Goal: Task Accomplishment & Management: Complete application form

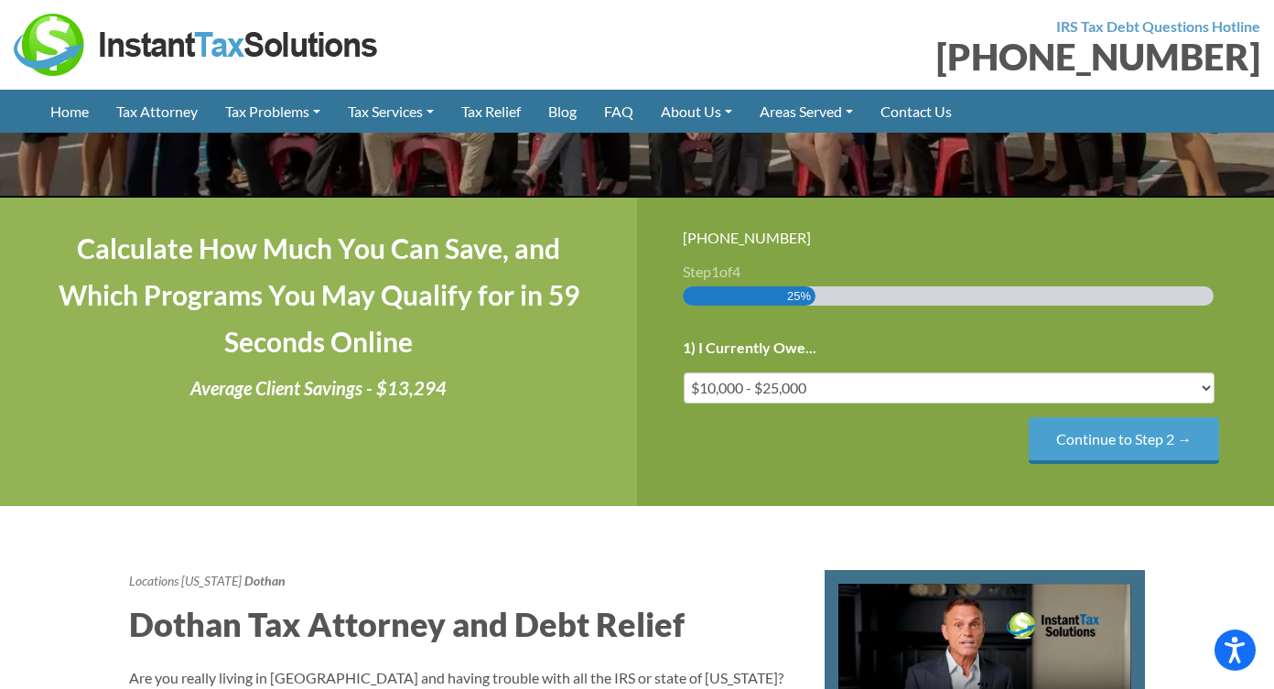
scroll to position [346, 0]
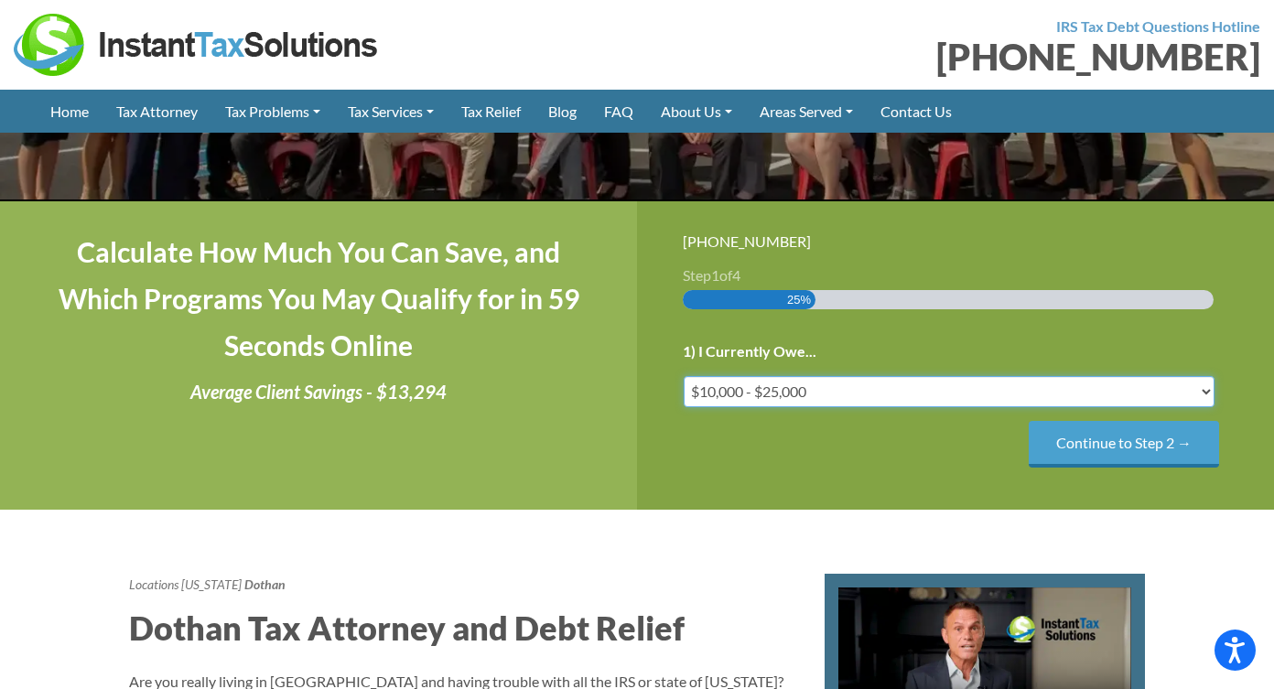
select select "under-10"
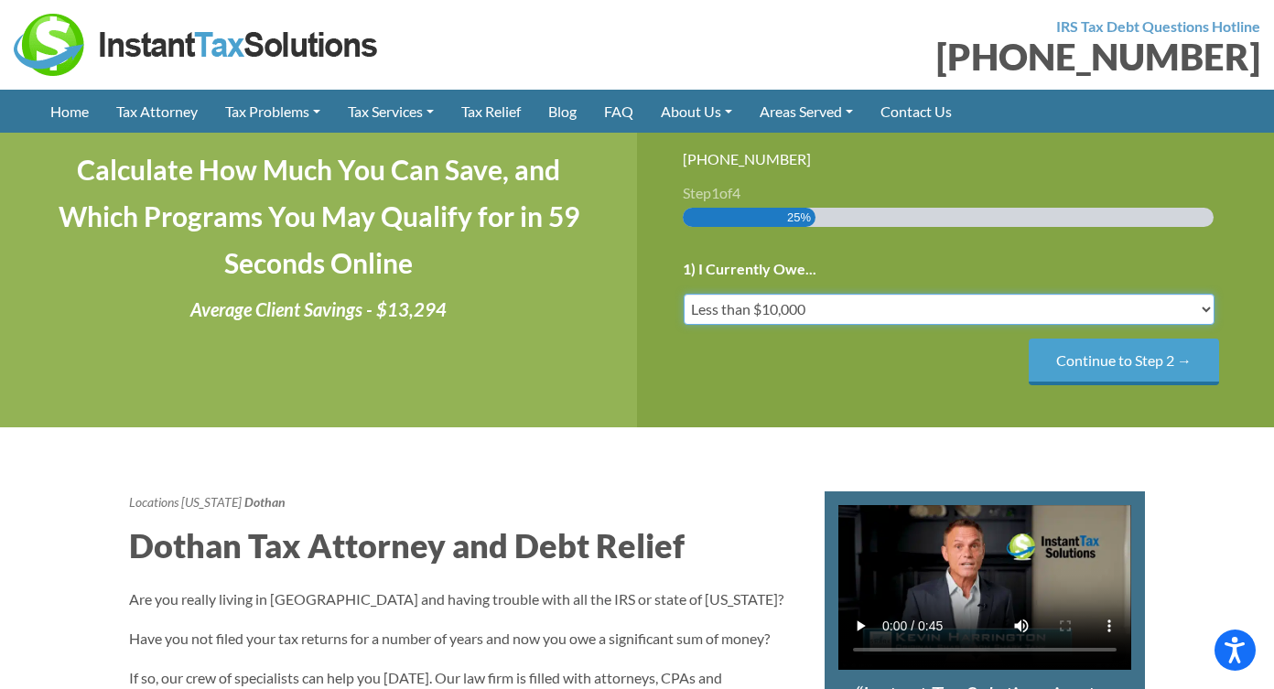
scroll to position [405, 0]
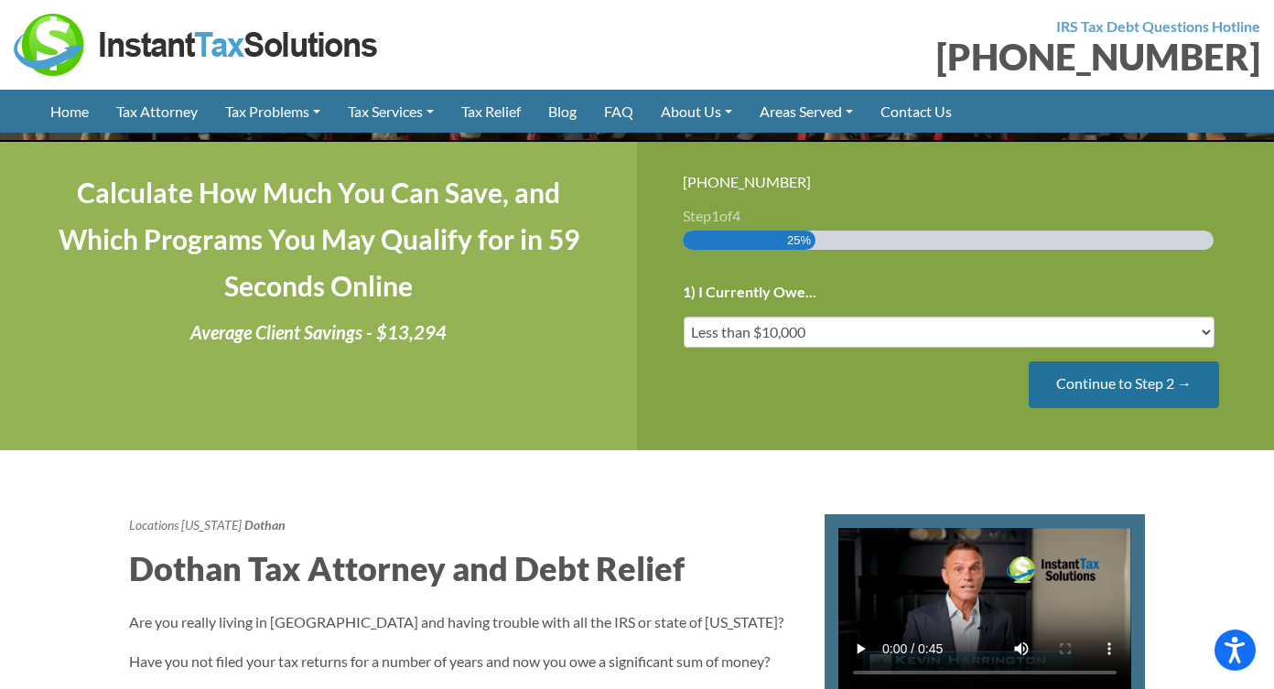
click at [1113, 391] on input "Continue to Step 2 →" at bounding box center [1124, 384] width 190 height 47
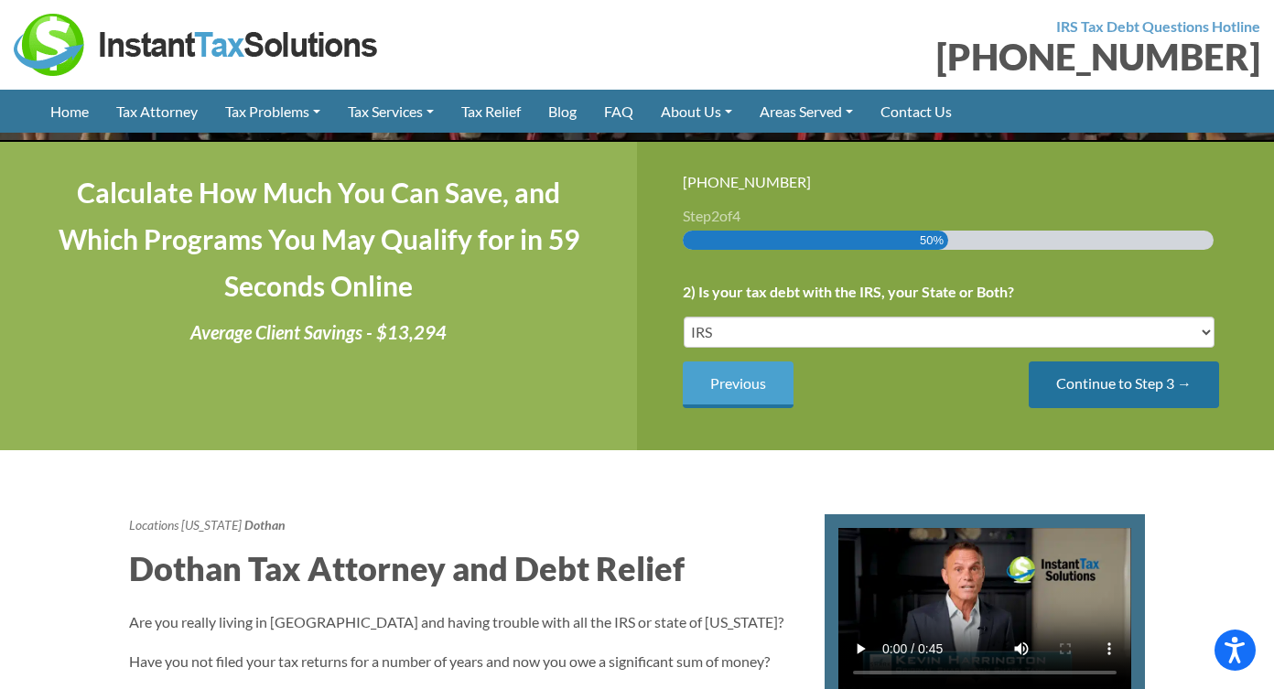
scroll to position [0, 0]
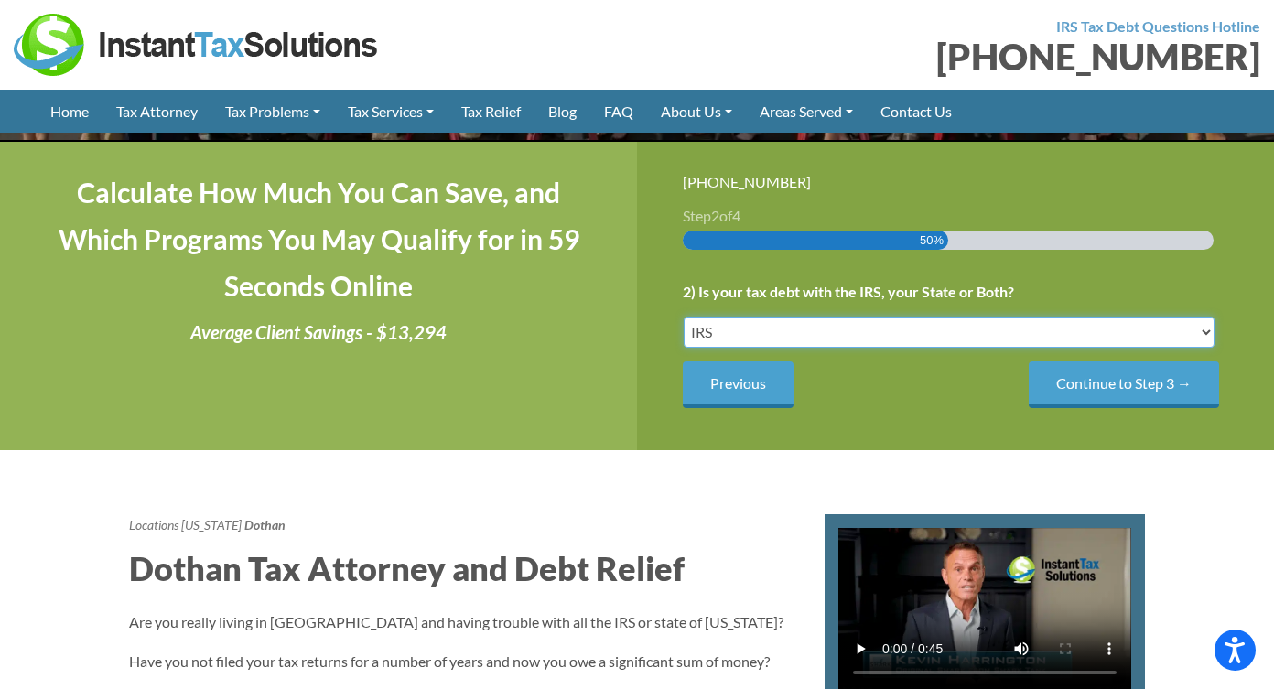
select select "Both IRS and State"
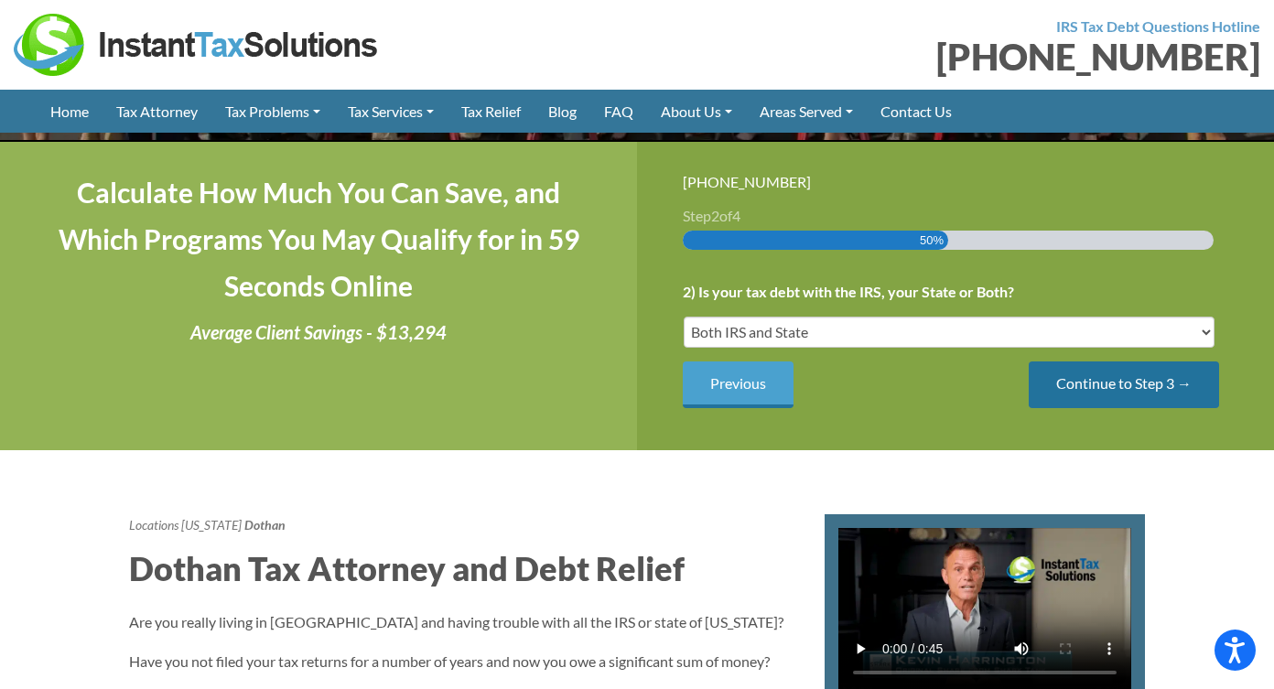
click at [1073, 376] on input "Continue to Step 3 →" at bounding box center [1124, 384] width 190 height 47
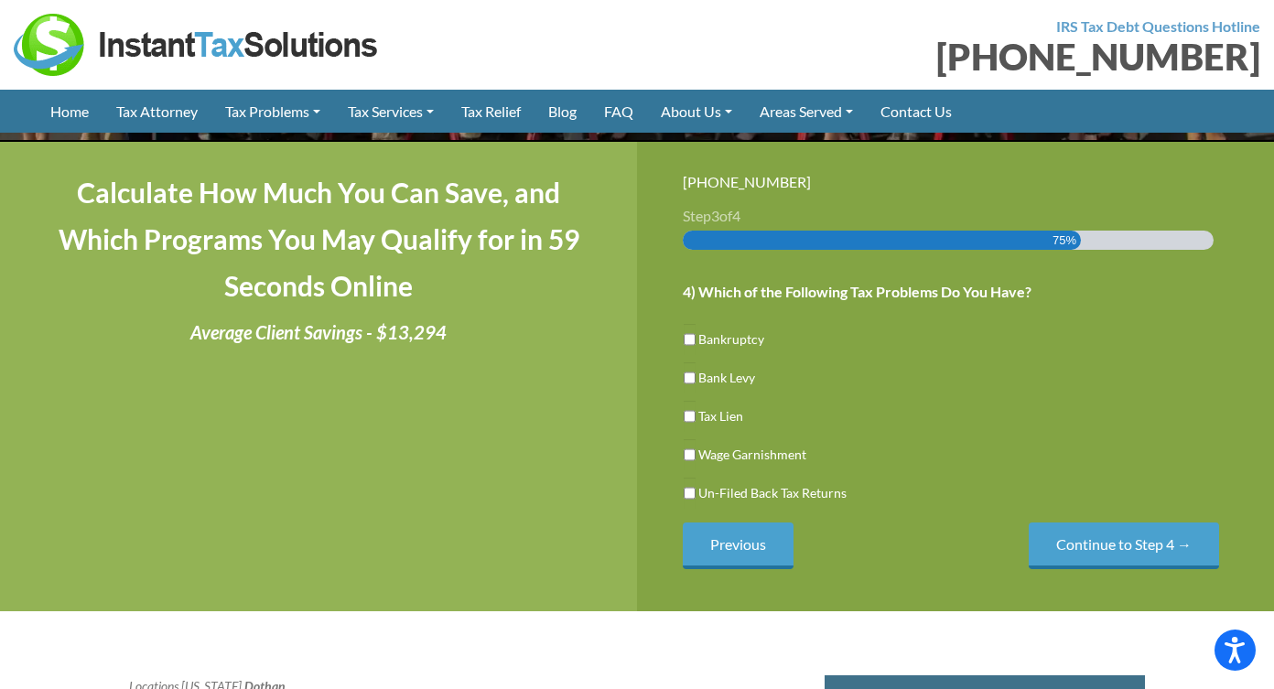
click at [691, 495] on input "Un-Filed Back Tax Returns" at bounding box center [690, 493] width 12 height 31
checkbox input "true"
click at [1095, 542] on input "Continue to Step 4 →" at bounding box center [1124, 546] width 190 height 47
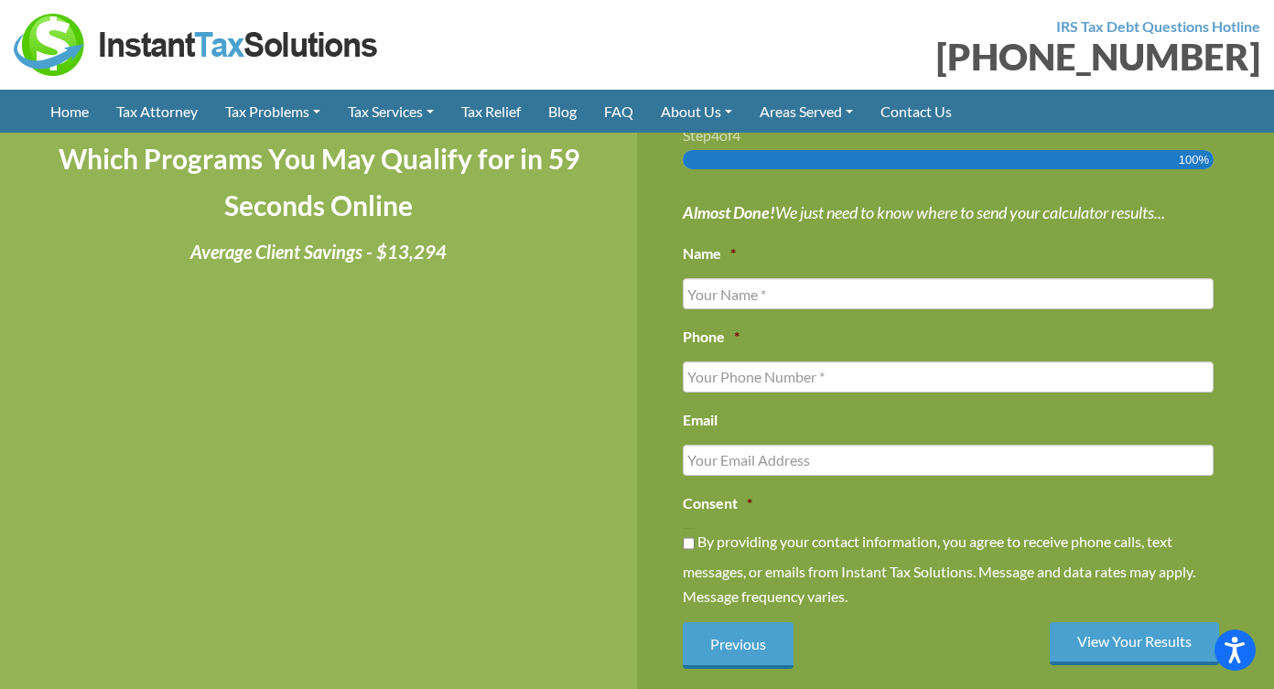
scroll to position [512, 0]
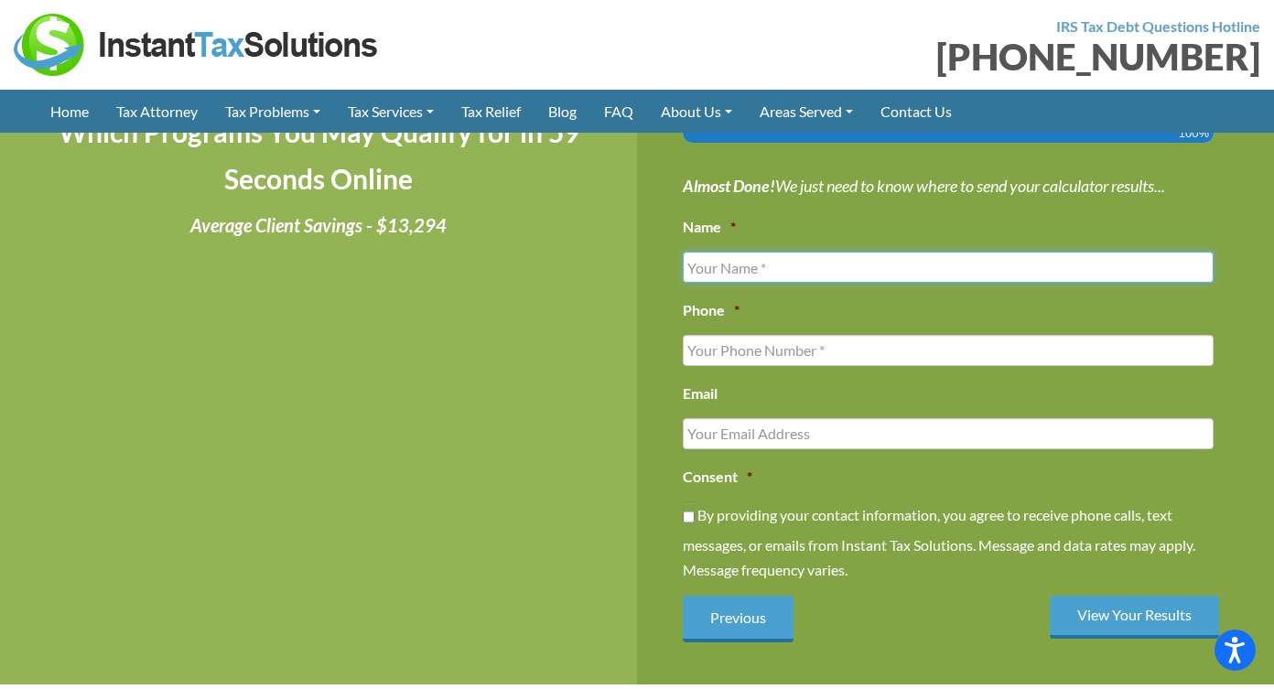
type input "B"
type input "Finlely"
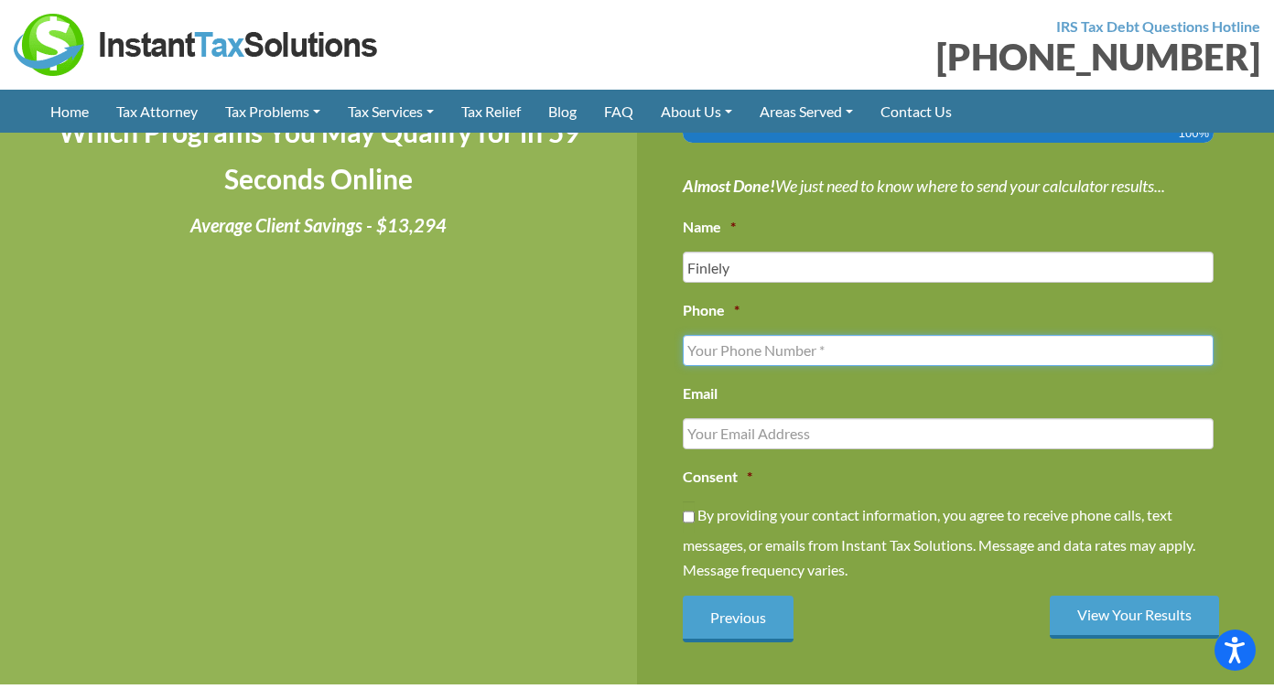
type input "(___) ___-____"
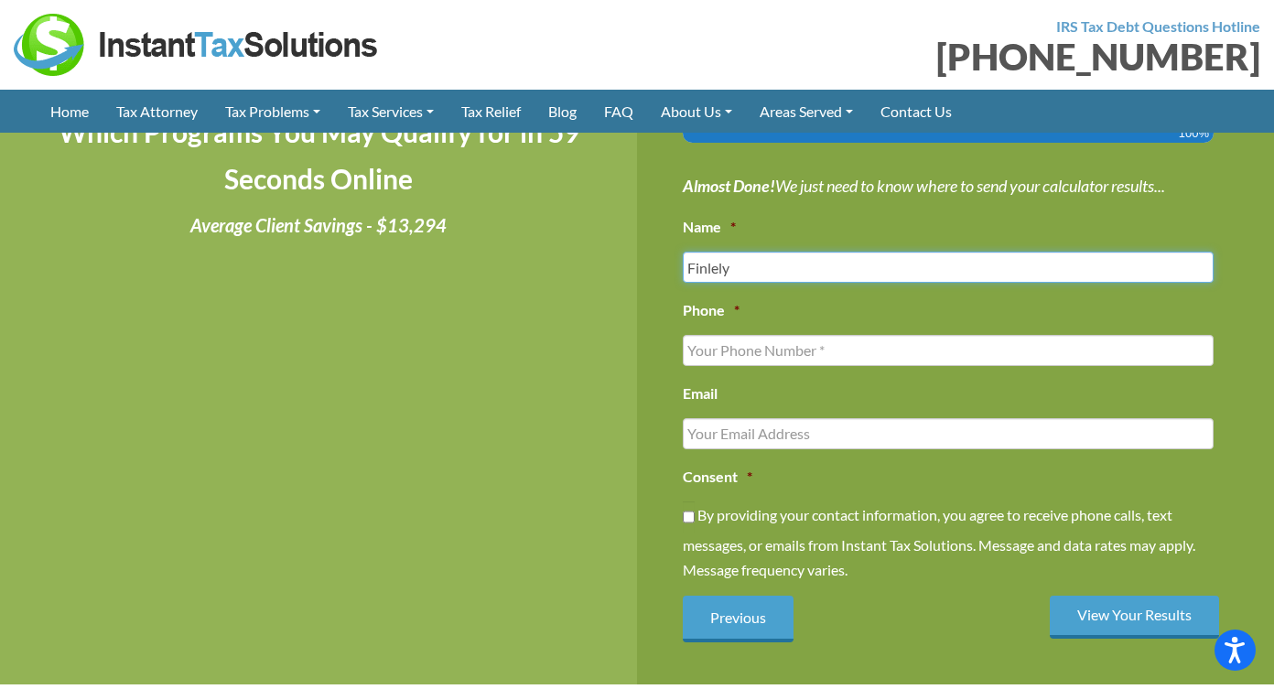
click at [792, 270] on input "Finlely" at bounding box center [948, 267] width 531 height 31
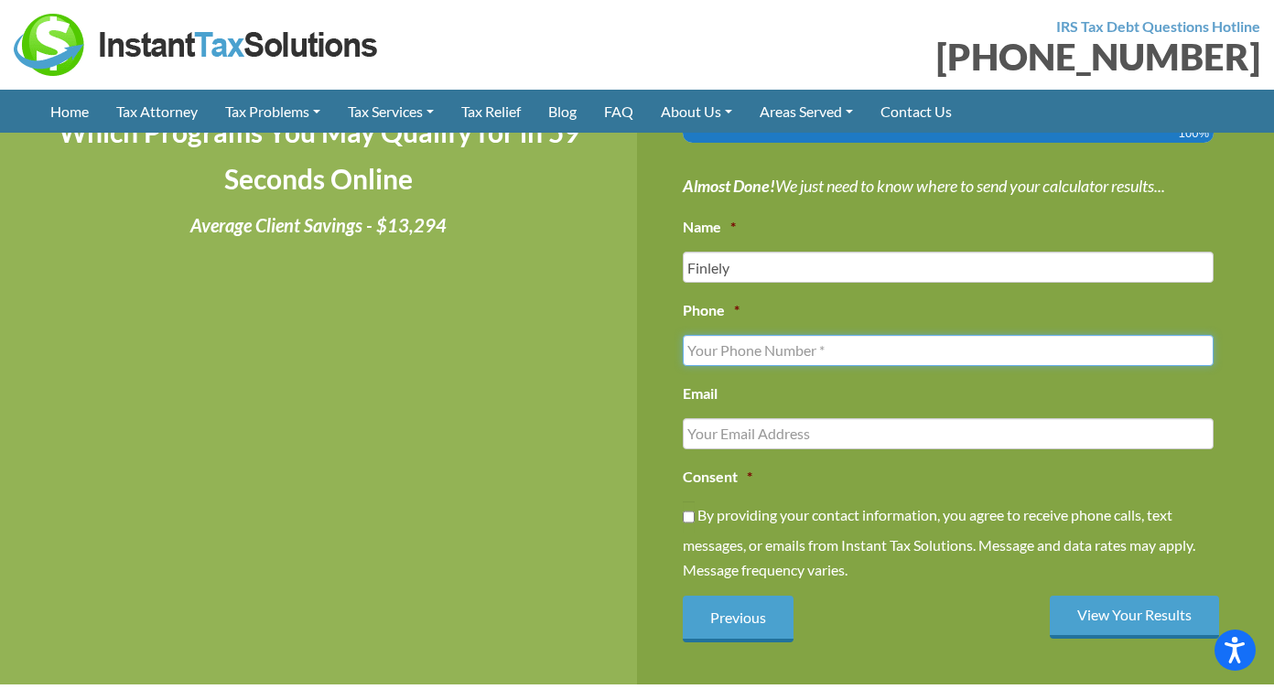
type input "(___) ___-____"
click at [931, 354] on input "(___) ___-____" at bounding box center [948, 350] width 531 height 31
click at [1206, 351] on input "(___) ___-____" at bounding box center [948, 350] width 531 height 31
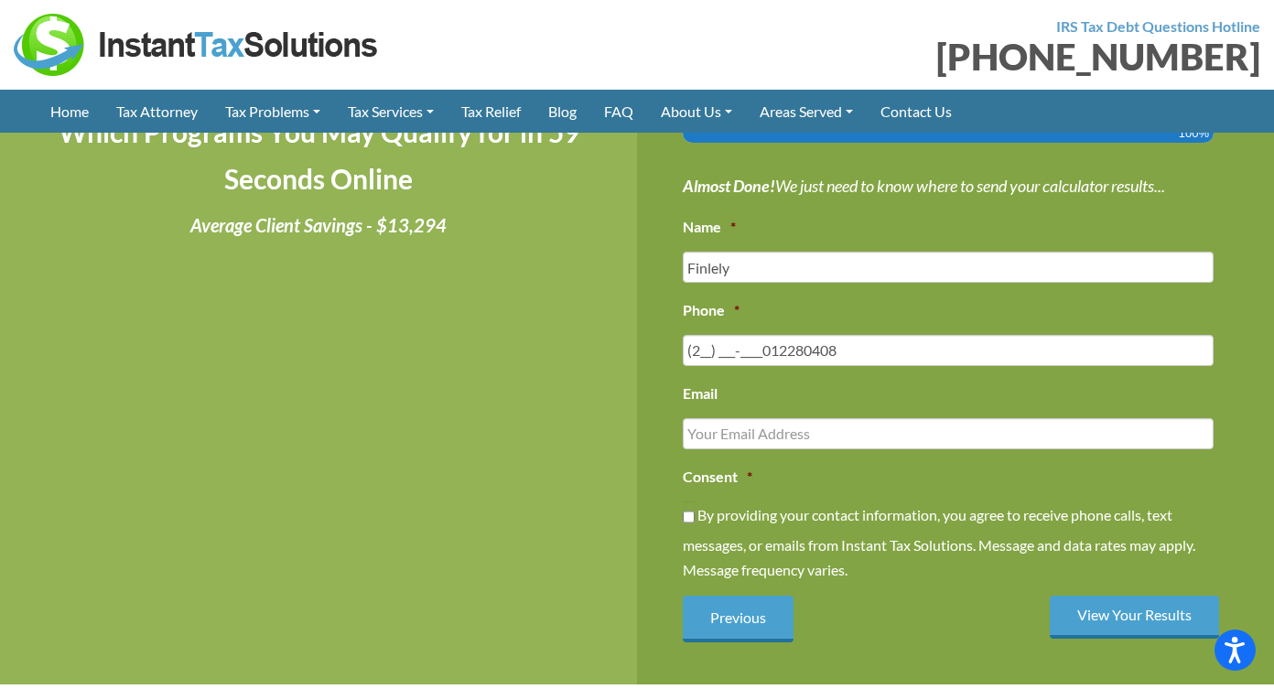
type input "[PHONE_NUMBER]"
click at [1199, 432] on input "Email" at bounding box center [948, 433] width 531 height 31
type input "[EMAIL_ADDRESS][DOMAIN_NAME]"
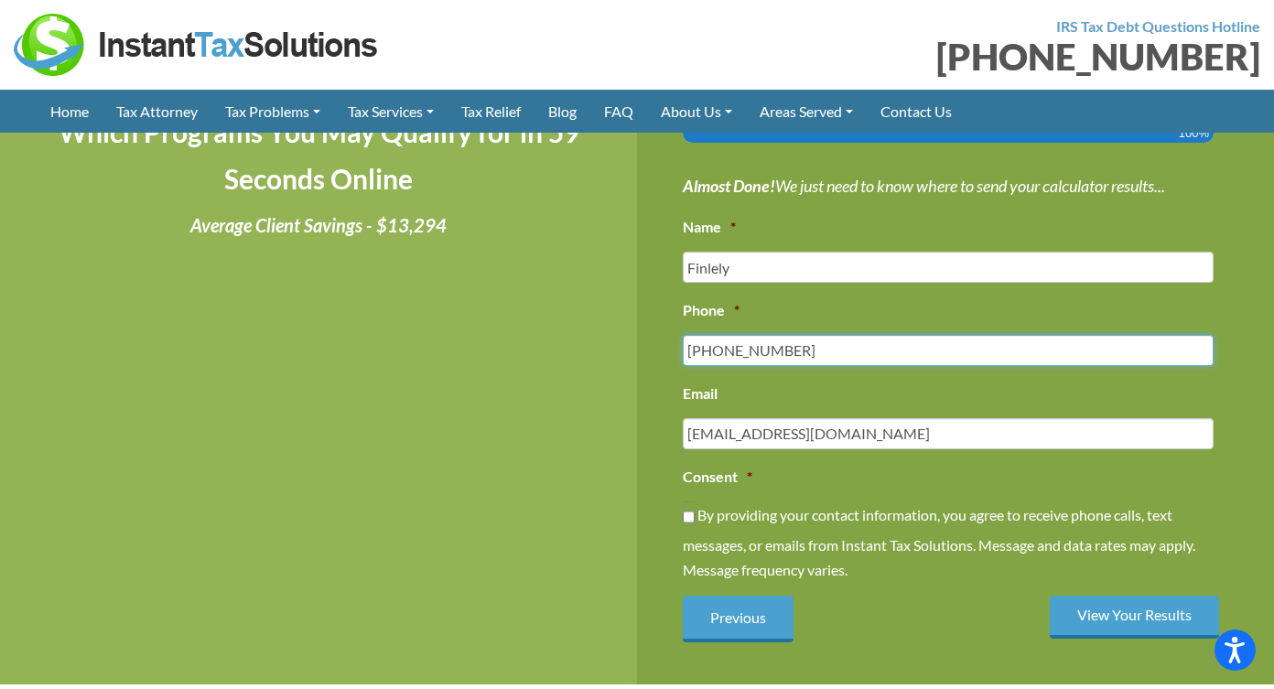
click at [714, 350] on input "[PHONE_NUMBER]" at bounding box center [948, 350] width 531 height 31
click at [745, 348] on input "[PHONE_NUMBER]" at bounding box center [948, 350] width 531 height 31
click at [748, 348] on input "[PHONE_NUMBER]" at bounding box center [948, 350] width 531 height 31
type input "[PHONE_NUMBER]"
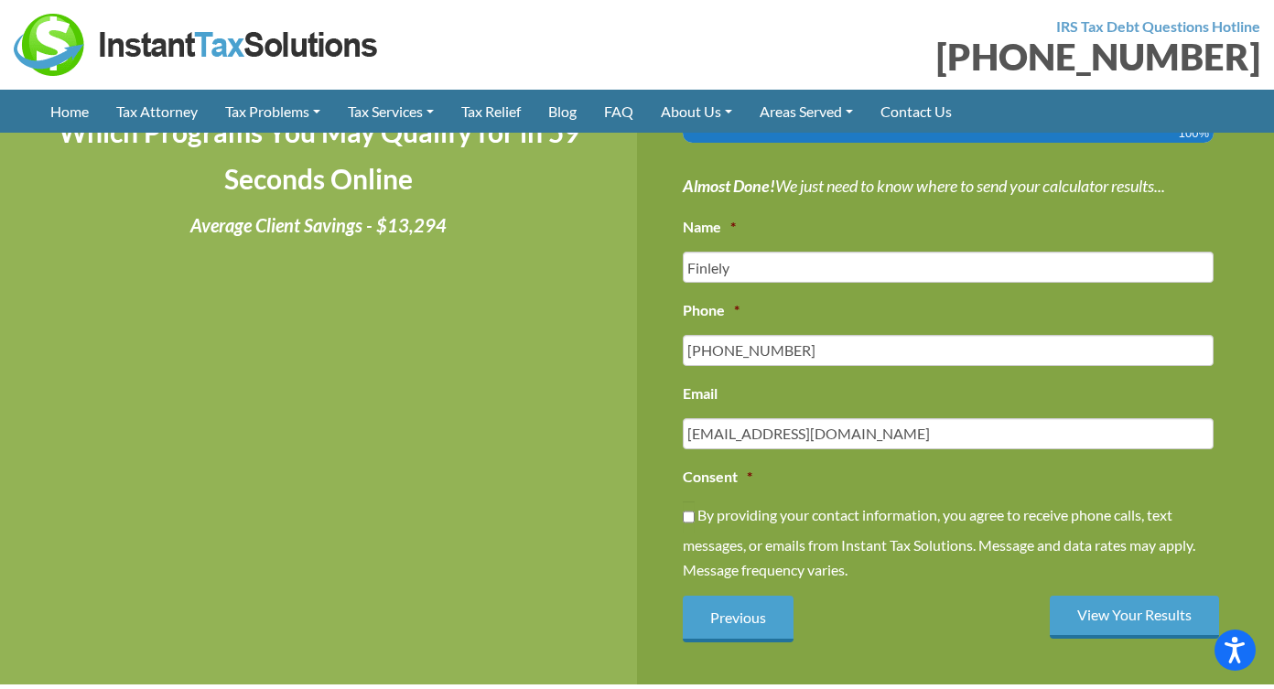
click at [0, 0] on label "By providing your contact information, you agree to receive phone calls, text m…" at bounding box center [0, 0] width 0 height 0
click at [695, 502] on input "By providing your contact information, you agree to receive phone calls, text m…" at bounding box center [689, 517] width 12 height 31
checkbox input "true"
click at [1116, 608] on input "View Your Results" at bounding box center [1134, 617] width 169 height 43
